Goal: Check status: Check status

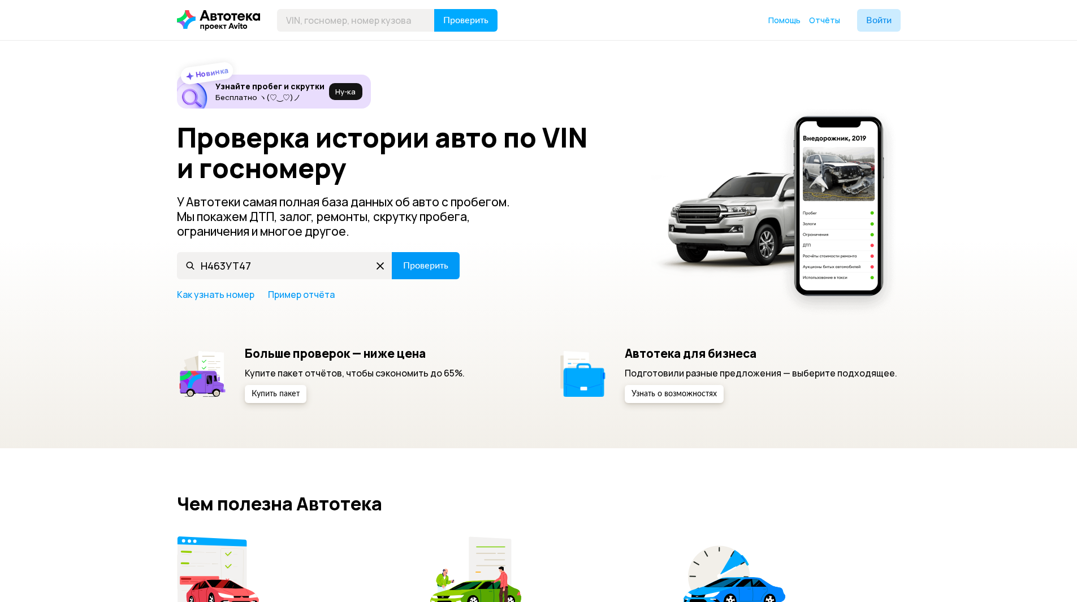
type input "Н463УТ47"
click at [417, 262] on span "Проверить" at bounding box center [425, 265] width 45 height 9
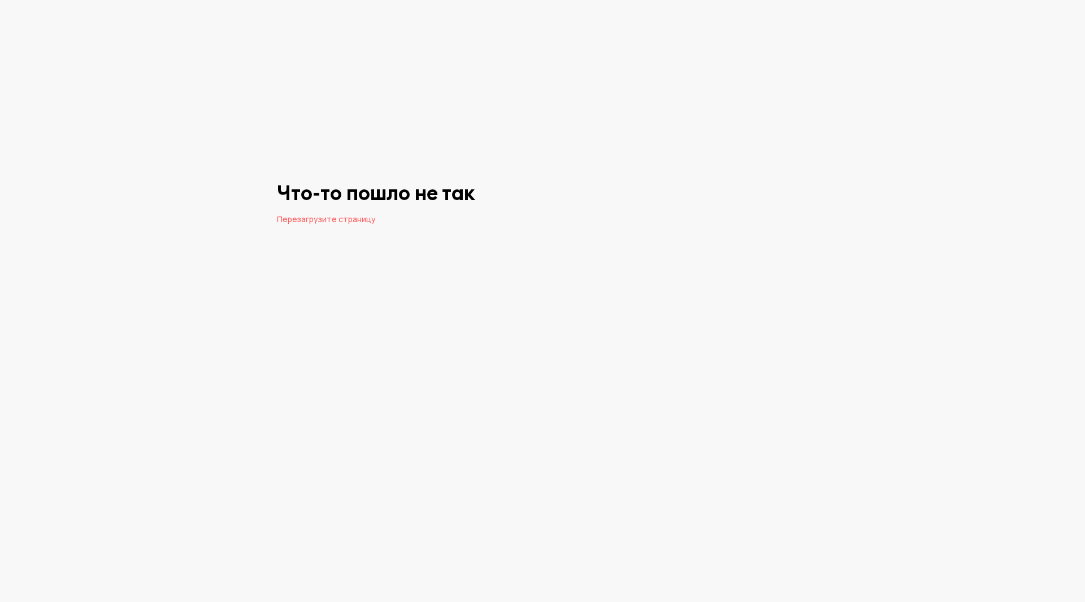
click at [300, 221] on span "Перезагрузите страницу" at bounding box center [326, 219] width 99 height 11
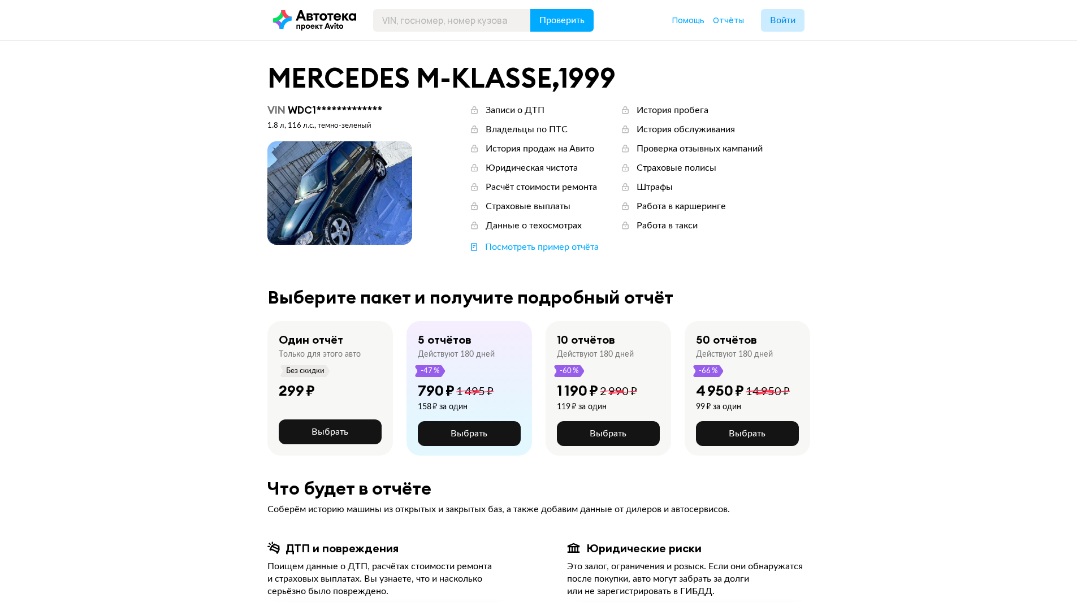
click at [376, 184] on span at bounding box center [339, 192] width 145 height 103
click at [328, 185] on span at bounding box center [339, 192] width 145 height 103
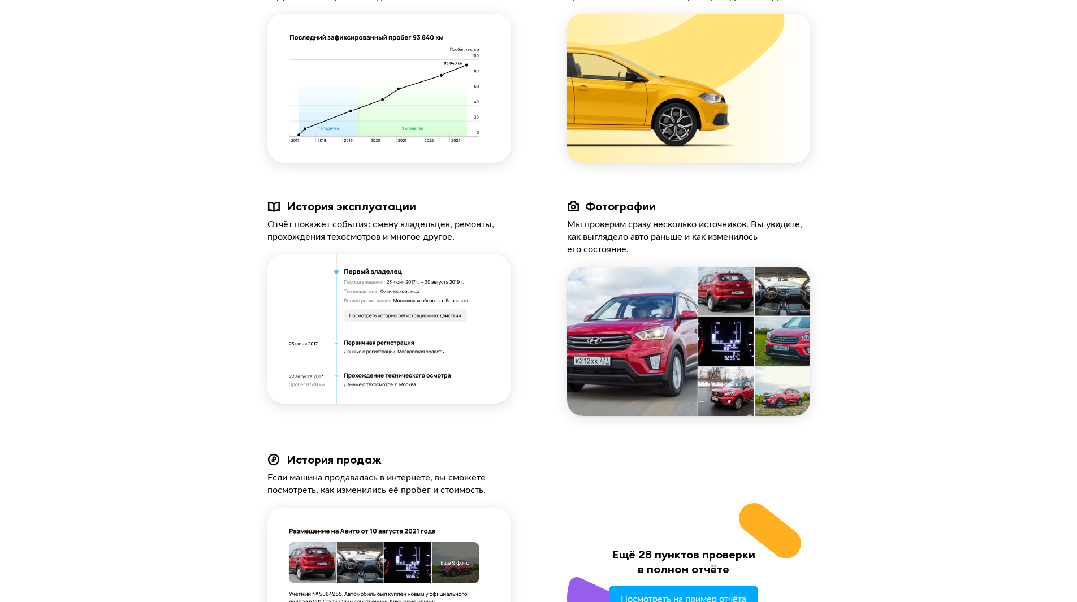
scroll to position [1074, 0]
